Goal: Check status: Check status

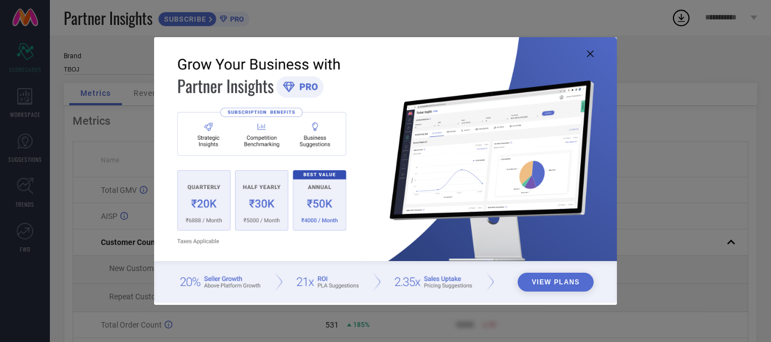
click at [588, 52] on icon at bounding box center [590, 53] width 7 height 7
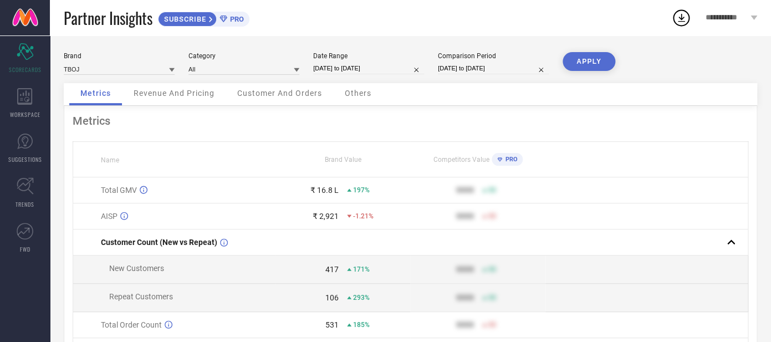
click at [338, 70] on input "01-09-2025 to 19-09-2025" at bounding box center [368, 69] width 111 height 12
select select "8"
select select "2025"
select select "9"
select select "2025"
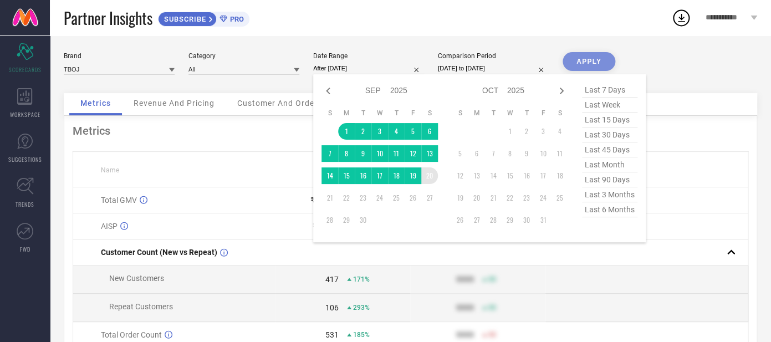
drag, startPoint x: 341, startPoint y: 134, endPoint x: 432, endPoint y: 184, distance: 104.2
click at [432, 184] on tbody "1 2 3 4 5 6 7 8 9 10 11 12 13 14 15 16 17 18 19 20 21 22 23 24 25 26 27 28 29 30" at bounding box center [380, 175] width 116 height 105
type input "[DATE] to [DATE]"
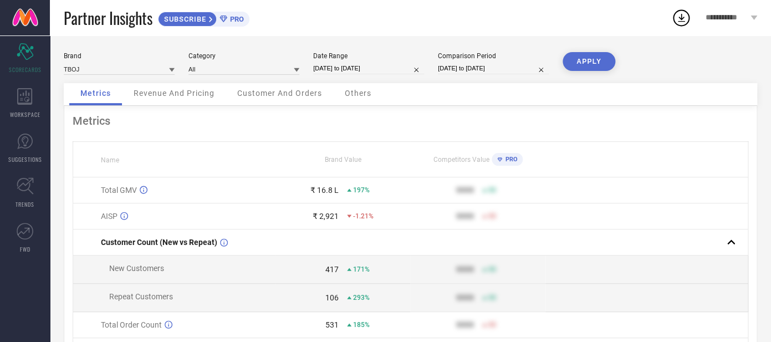
click at [606, 62] on button "APPLY" at bounding box center [589, 61] width 53 height 19
click at [476, 72] on input "01-09-2024 to 18-09-2024" at bounding box center [493, 69] width 111 height 12
select select "8"
select select "2024"
select select "9"
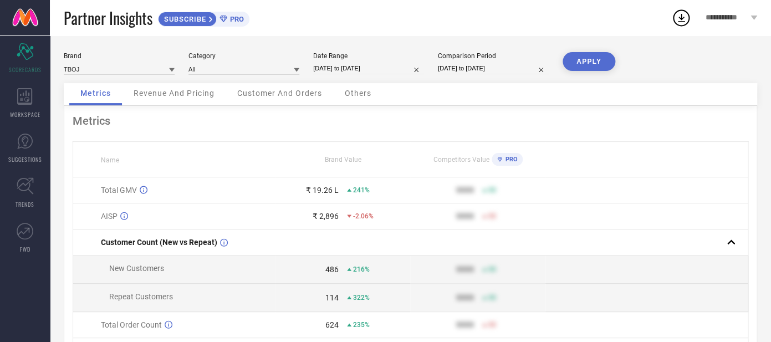
select select "2024"
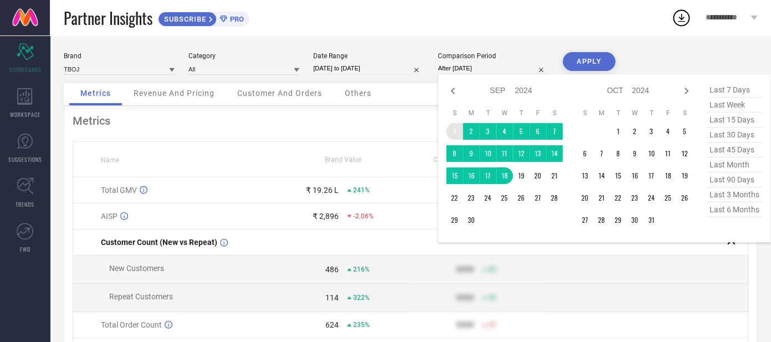
click at [460, 136] on td "1" at bounding box center [454, 131] width 17 height 17
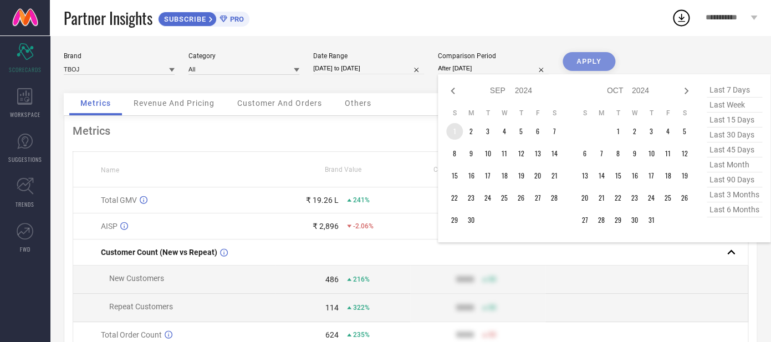
type input "01-09-2024 to 01-09-2024"
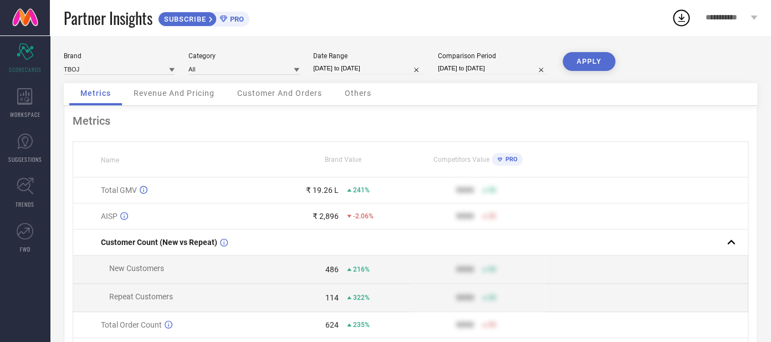
click at [450, 69] on input "01-09-2024 to 01-09-2024" at bounding box center [493, 69] width 111 height 12
select select "8"
select select "2024"
select select "9"
select select "2024"
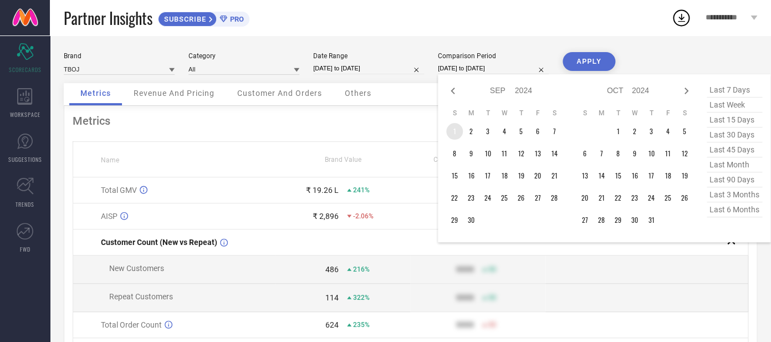
click at [452, 131] on td "1" at bounding box center [454, 131] width 17 height 17
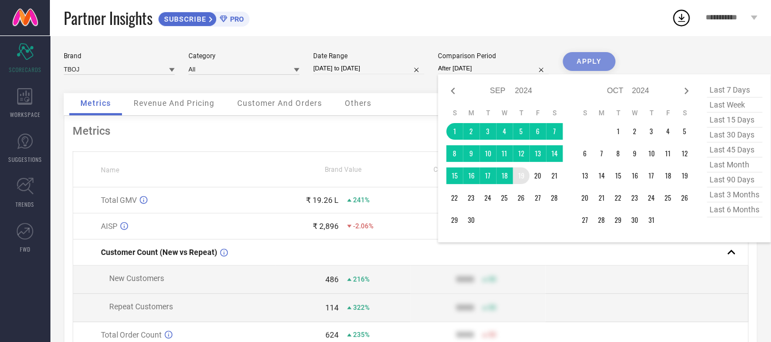
type input "01-09-2024 to 19-09-2024"
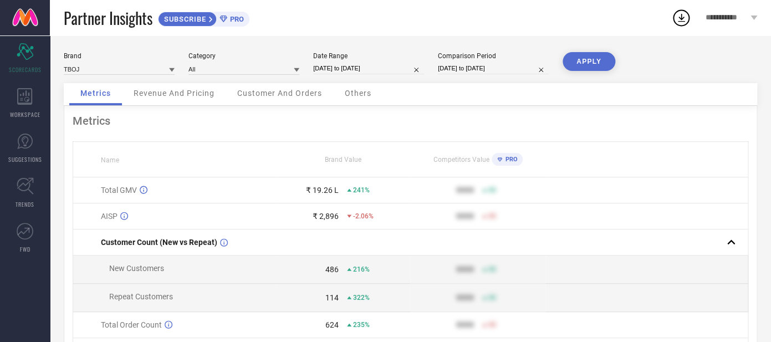
click at [592, 59] on button "APPLY" at bounding box center [589, 61] width 53 height 19
click at [460, 67] on input "01-09-2024 to 19-09-2024" at bounding box center [493, 69] width 111 height 12
select select "8"
select select "2024"
select select "9"
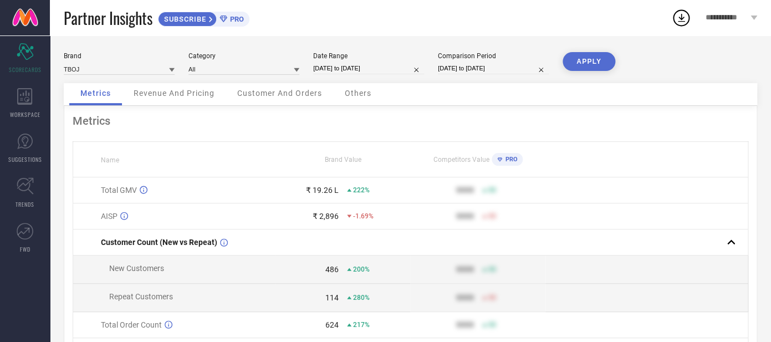
select select "2024"
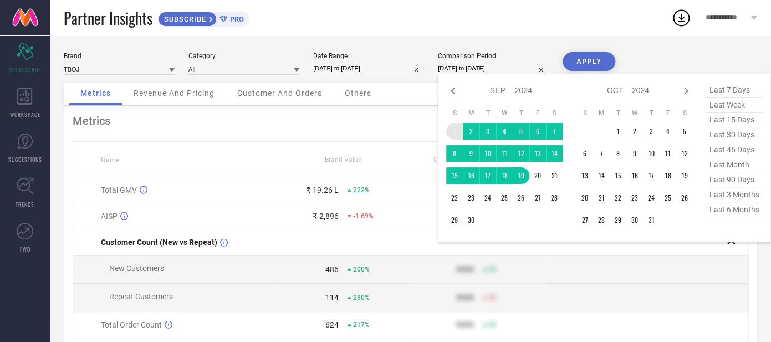
click at [456, 134] on td "1" at bounding box center [454, 131] width 17 height 17
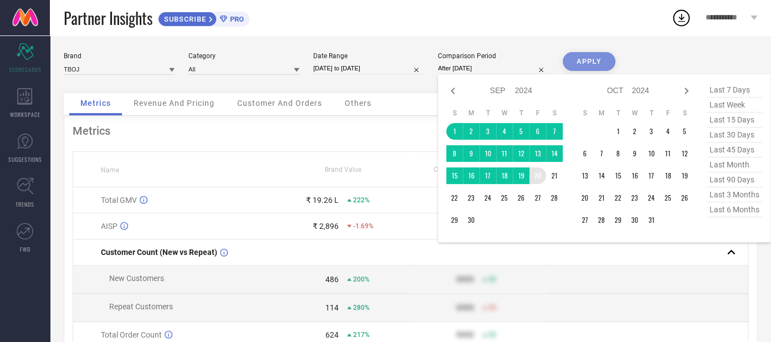
type input "[DATE] to [DATE]"
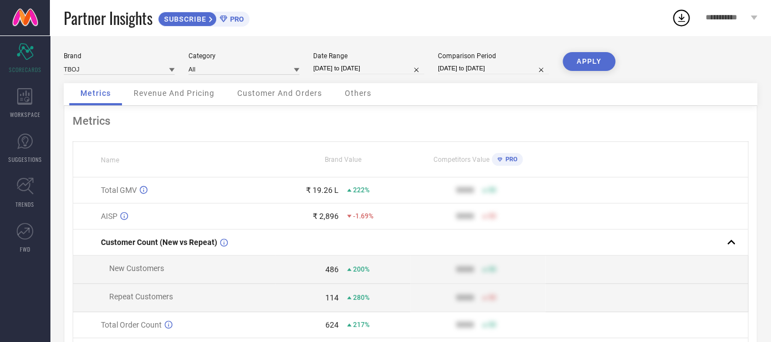
click at [606, 60] on button "APPLY" at bounding box center [589, 61] width 53 height 19
click at [174, 91] on span "Revenue And Pricing" at bounding box center [174, 93] width 81 height 9
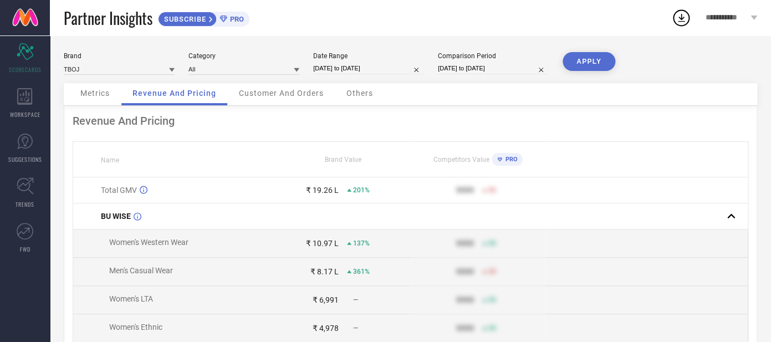
click at [96, 88] on div "Metrics" at bounding box center [95, 94] width 52 height 22
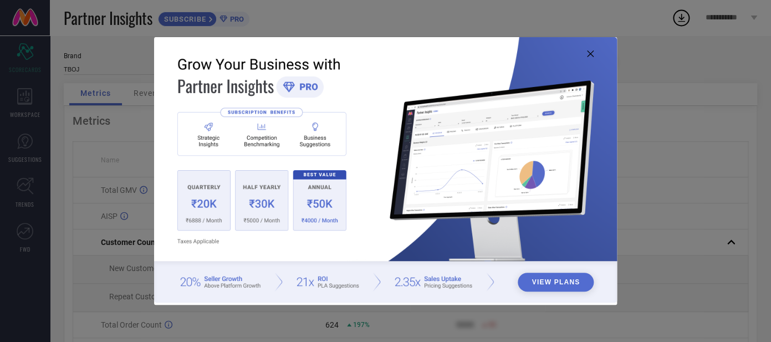
click at [589, 52] on icon at bounding box center [590, 53] width 7 height 7
click at [592, 57] on icon at bounding box center [590, 53] width 7 height 7
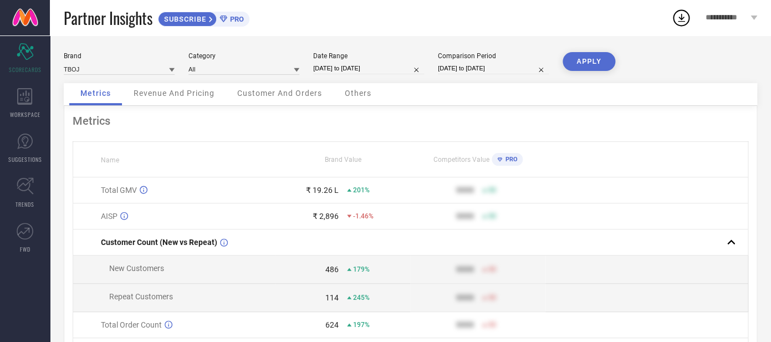
click at [173, 95] on span "Revenue And Pricing" at bounding box center [174, 93] width 81 height 9
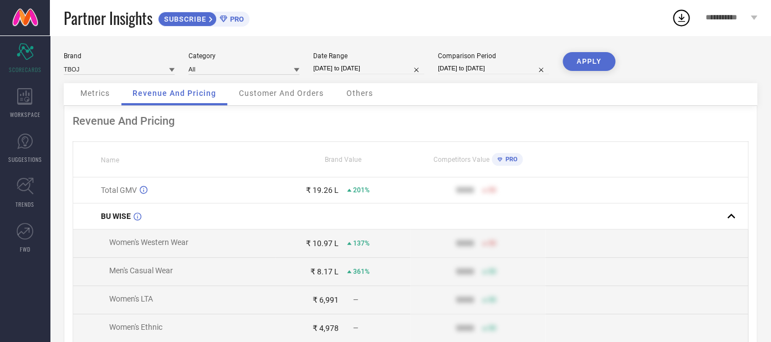
click at [94, 96] on span "Metrics" at bounding box center [94, 93] width 29 height 9
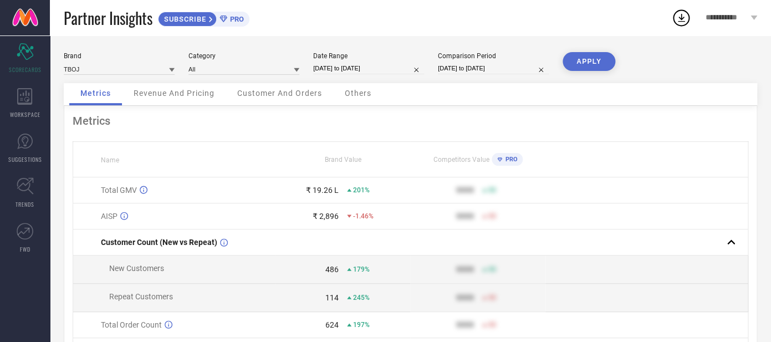
click at [190, 98] on span "Revenue And Pricing" at bounding box center [174, 93] width 81 height 9
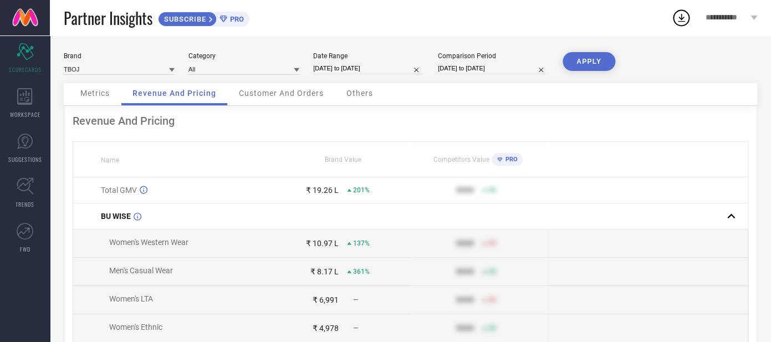
click at [93, 94] on span "Metrics" at bounding box center [94, 93] width 29 height 9
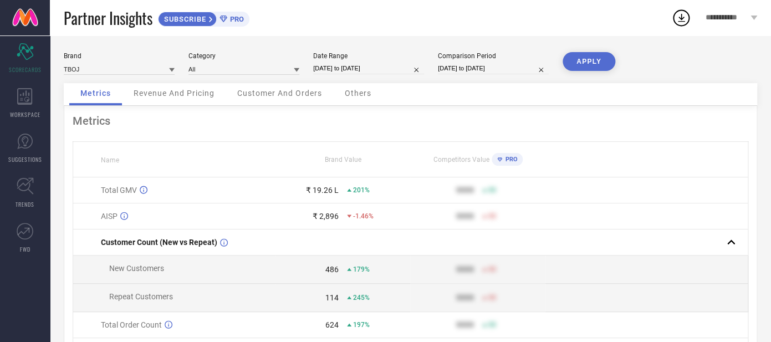
click at [163, 88] on div "Revenue And Pricing" at bounding box center [174, 94] width 103 height 22
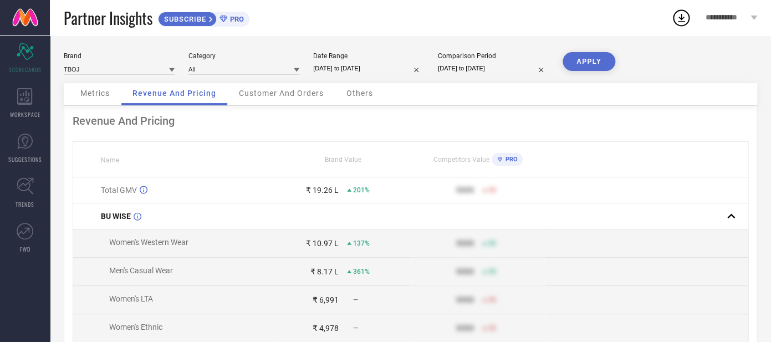
click at [98, 89] on div "Metrics" at bounding box center [95, 94] width 52 height 22
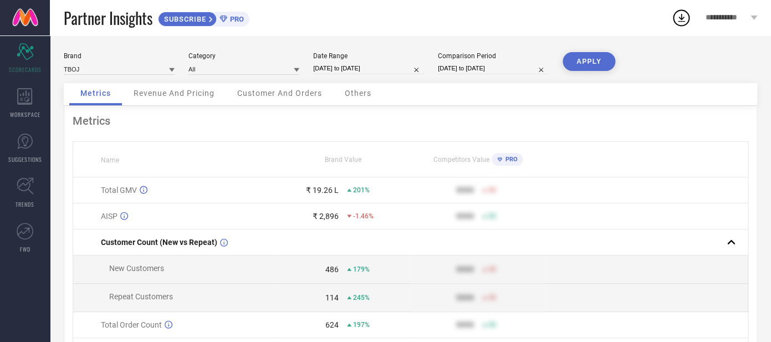
click at [183, 89] on div "Revenue And Pricing" at bounding box center [174, 94] width 103 height 22
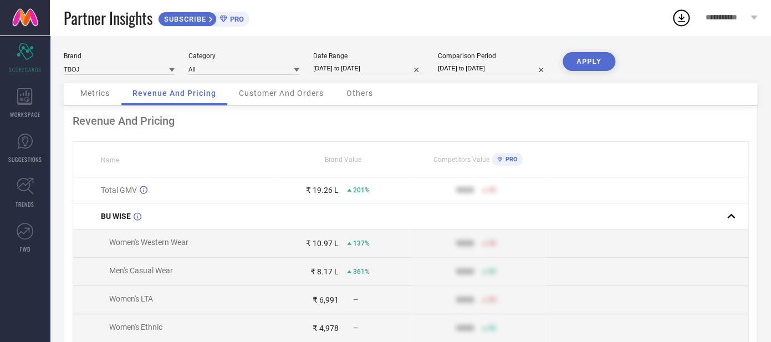
click at [95, 98] on span "Metrics" at bounding box center [94, 93] width 29 height 9
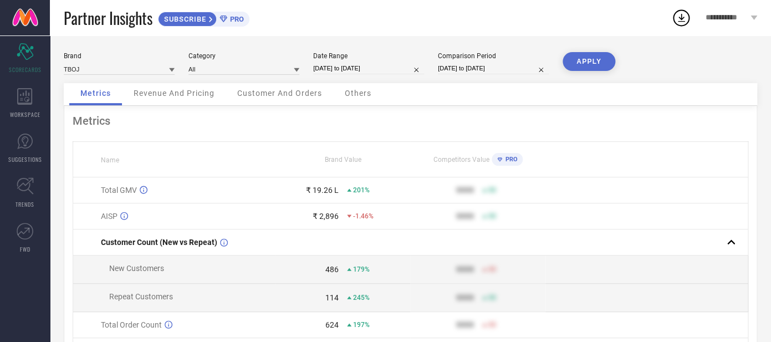
click at [213, 88] on div "Revenue And Pricing" at bounding box center [174, 94] width 103 height 22
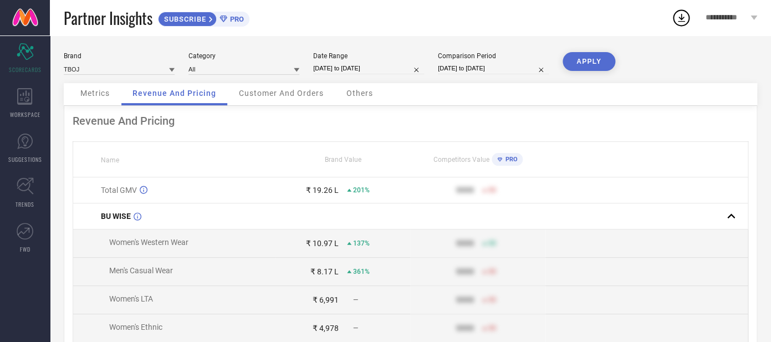
click at [101, 100] on div "Metrics" at bounding box center [95, 94] width 52 height 22
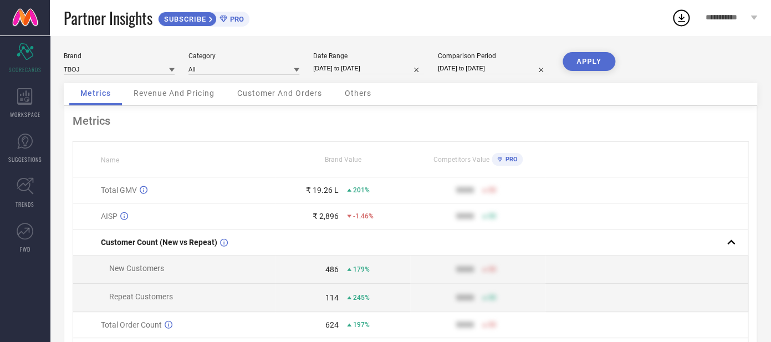
click at [172, 94] on span "Revenue And Pricing" at bounding box center [174, 93] width 81 height 9
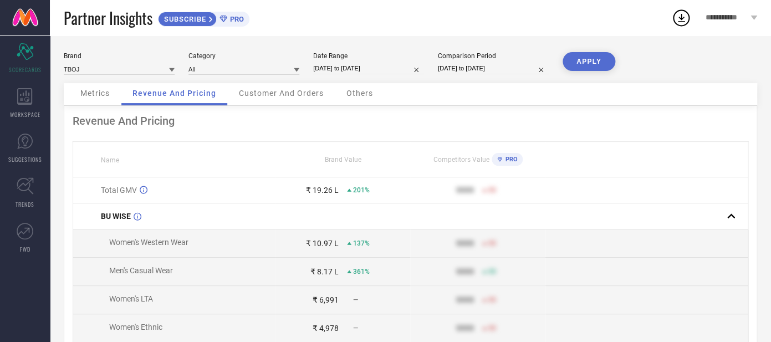
click at [88, 95] on span "Metrics" at bounding box center [94, 93] width 29 height 9
